Goal: Task Accomplishment & Management: Use online tool/utility

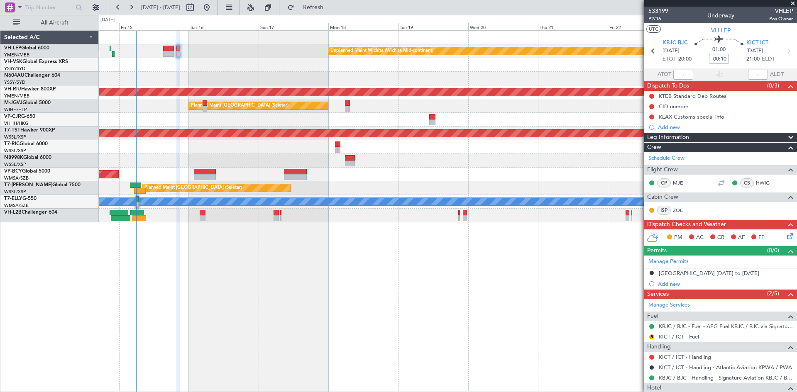
scroll to position [34, 0]
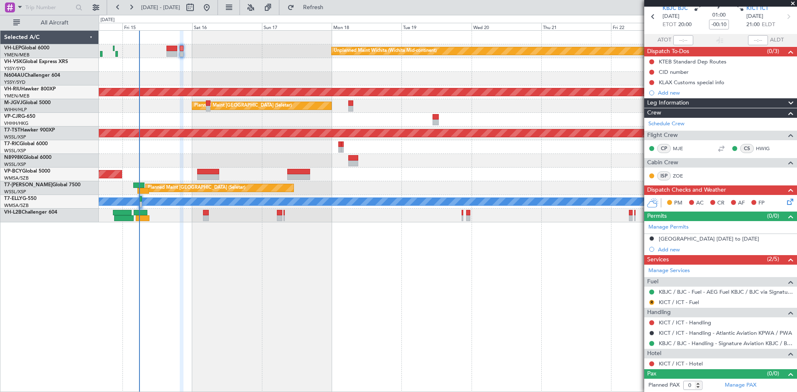
click at [393, 306] on div "Unplanned Maint Wichita (Wichita Mid-continent) Unplanned Maint Sydney ([PERSON…" at bounding box center [448, 211] width 698 height 362
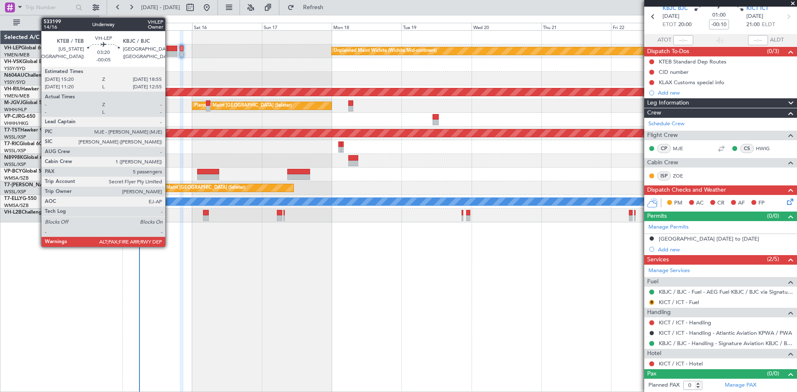
click at [169, 56] on div at bounding box center [171, 54] width 11 height 6
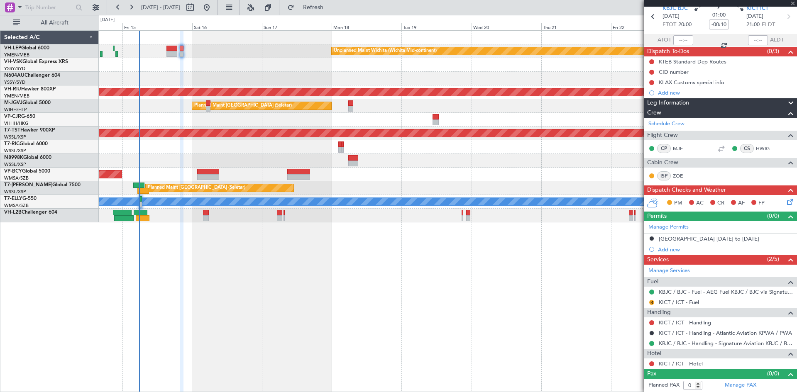
type input "-00:05"
type input "6"
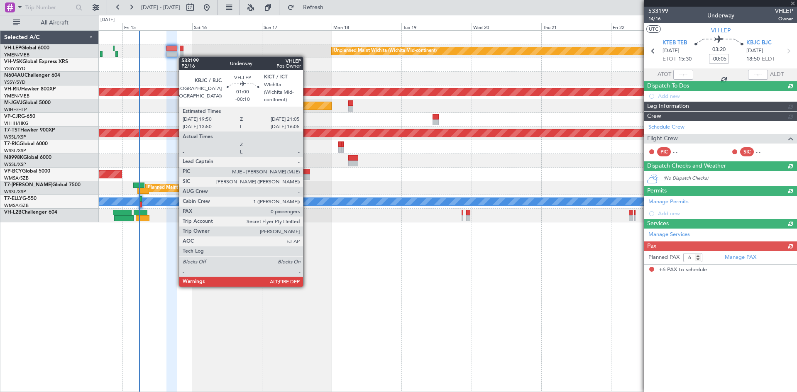
scroll to position [0, 0]
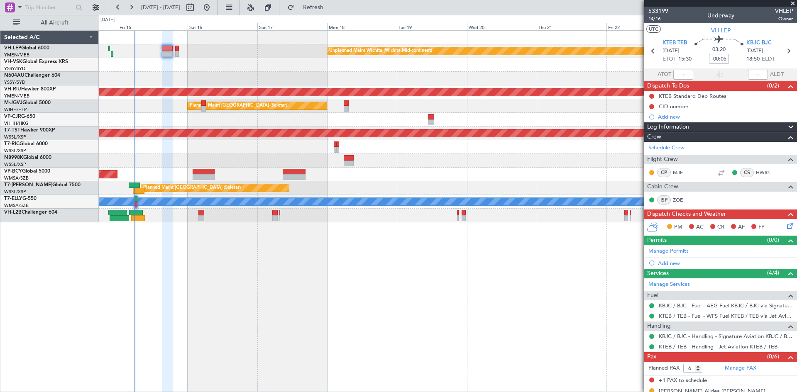
click at [177, 152] on div at bounding box center [448, 147] width 698 height 14
click at [49, 46] on link "VH-LEP Global 6000" at bounding box center [26, 48] width 45 height 5
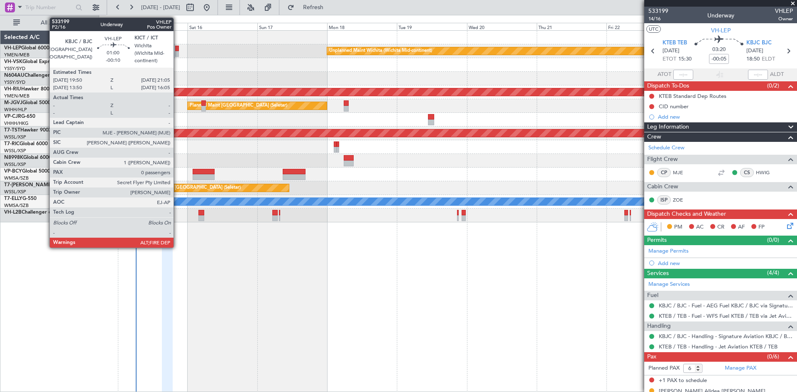
click at [177, 52] on div at bounding box center [177, 54] width 4 height 6
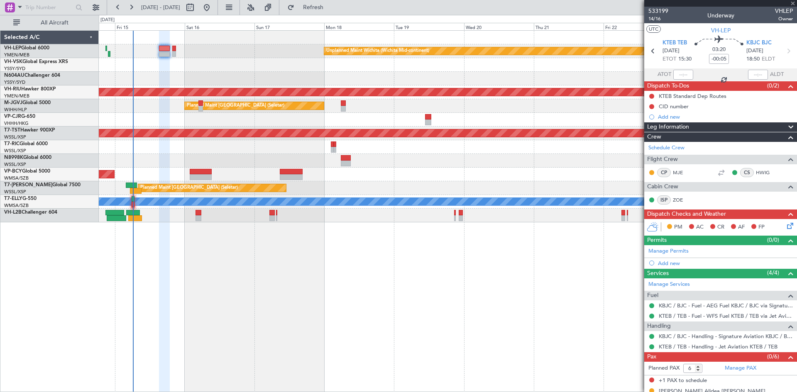
click at [404, 285] on div "Unplanned Maint Wichita (Wichita Mid-continent) Unplanned Maint Sydney ([PERSON…" at bounding box center [448, 211] width 698 height 362
type input "-00:10"
type input "0"
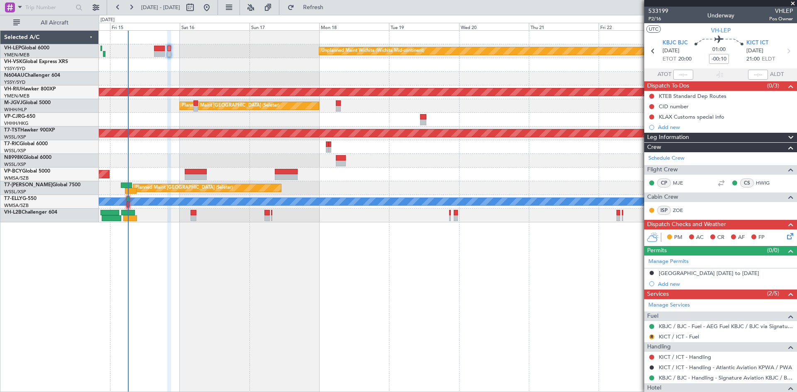
click at [596, 83] on div at bounding box center [448, 79] width 698 height 14
click at [275, 10] on button at bounding box center [268, 7] width 13 height 13
